Goal: Task Accomplishment & Management: Manage account settings

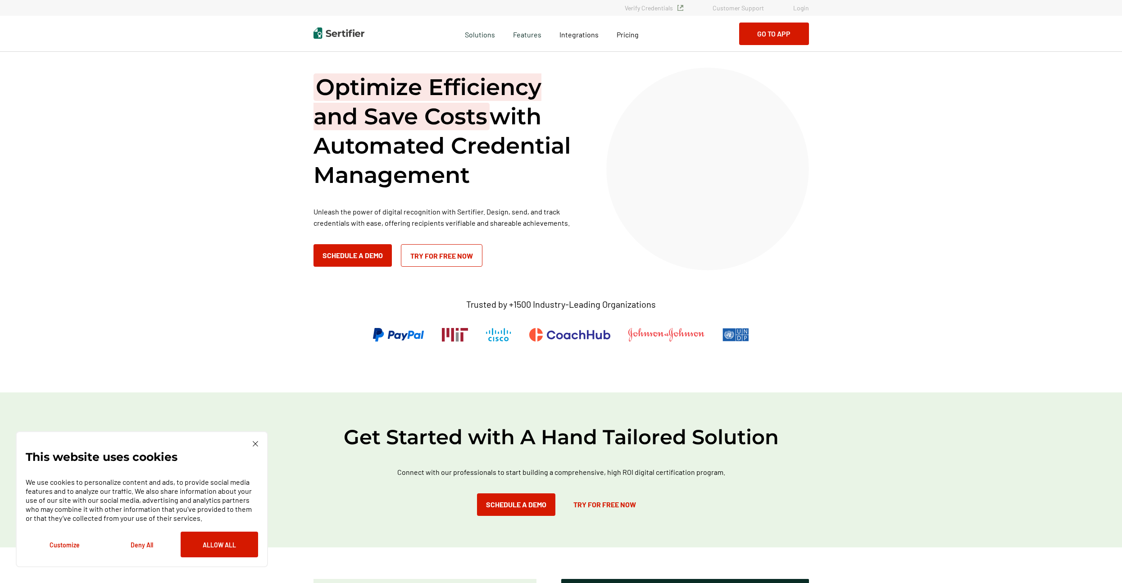
click at [805, 4] on link "Login" at bounding box center [801, 8] width 16 height 8
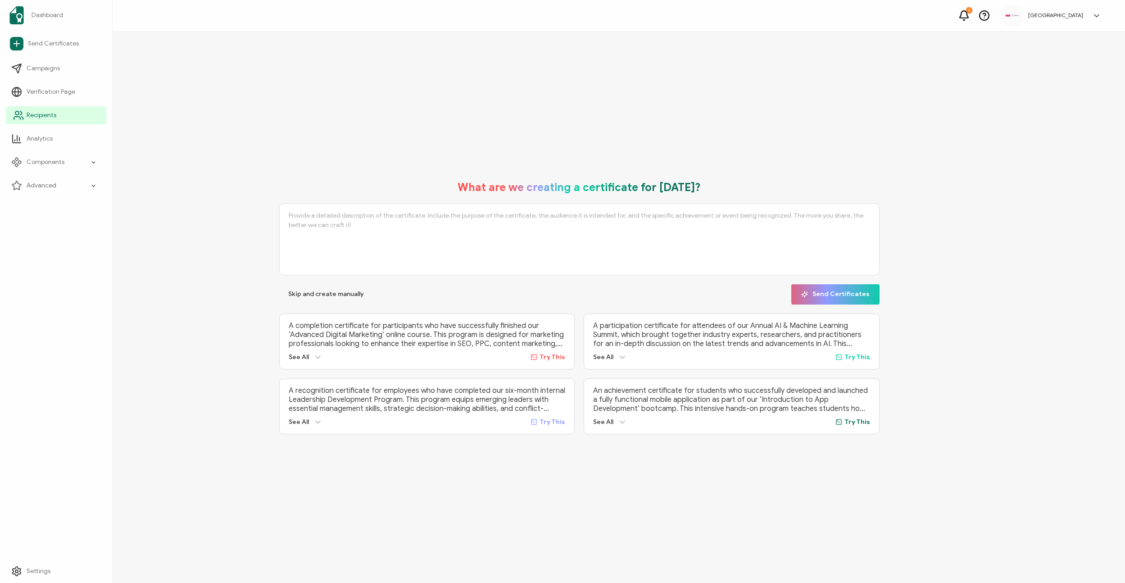
click at [47, 118] on span "Recipients" at bounding box center [42, 115] width 30 height 9
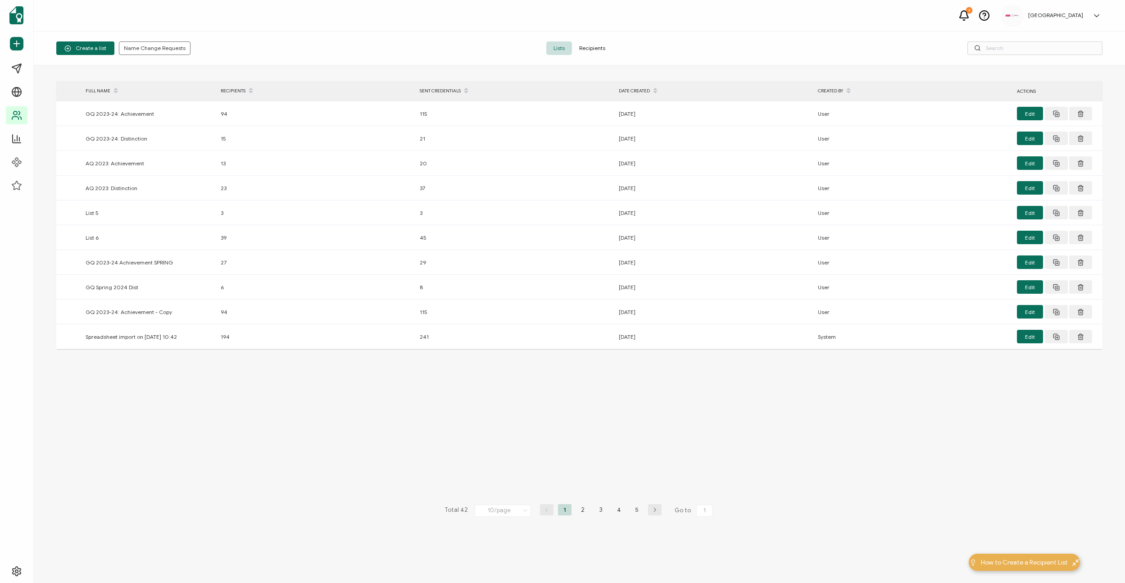
click at [583, 51] on span "Recipients" at bounding box center [592, 48] width 41 height 14
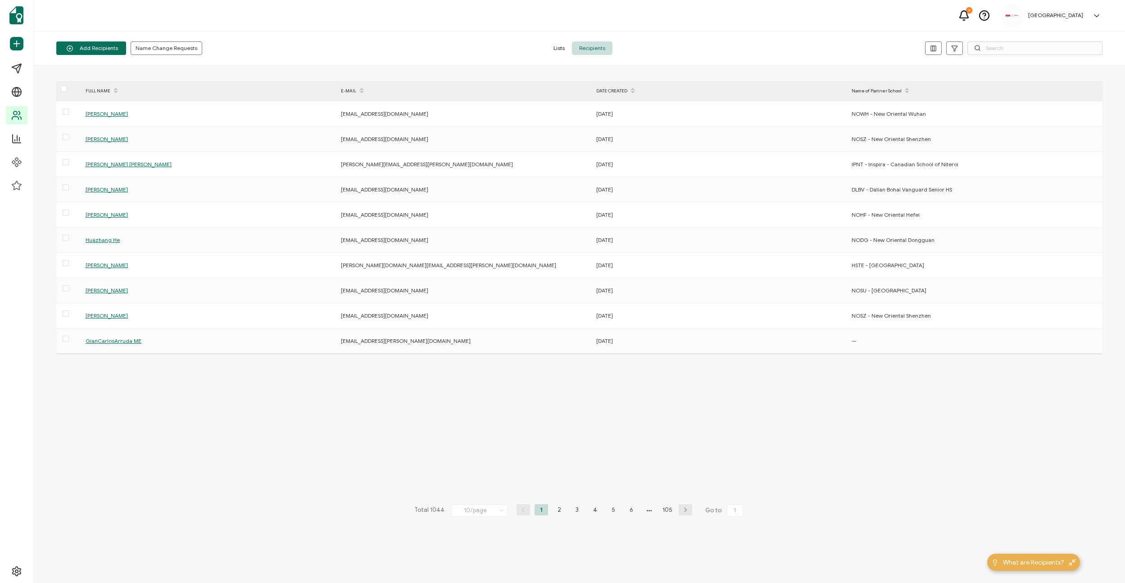
click at [605, 45] on span "Recipients" at bounding box center [592, 48] width 41 height 14
click at [1015, 50] on input "text" at bounding box center [1034, 48] width 135 height 14
paste input "Chaoyi"
type input "Chaoyi"
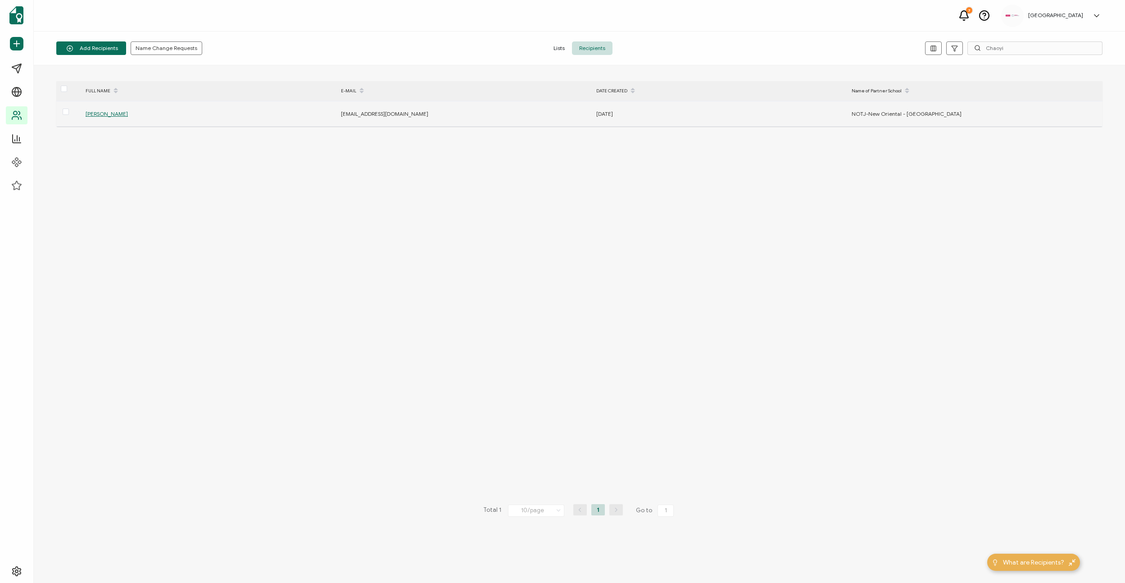
click at [91, 117] on span "Chaoyi Liu" at bounding box center [107, 113] width 42 height 7
